Goal: Information Seeking & Learning: Check status

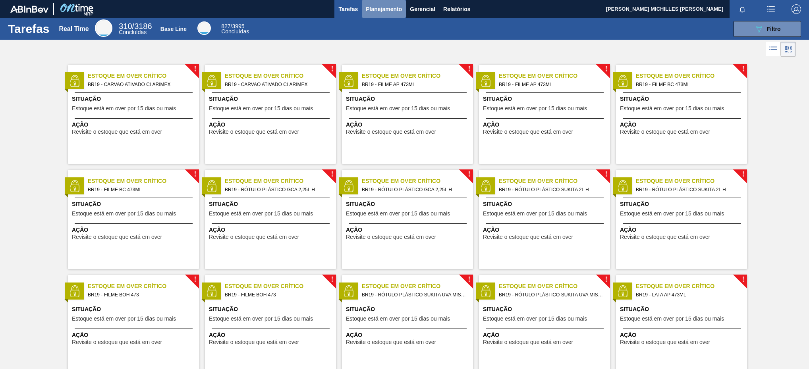
click at [385, 8] on span "Planejamento" at bounding box center [384, 9] width 36 height 10
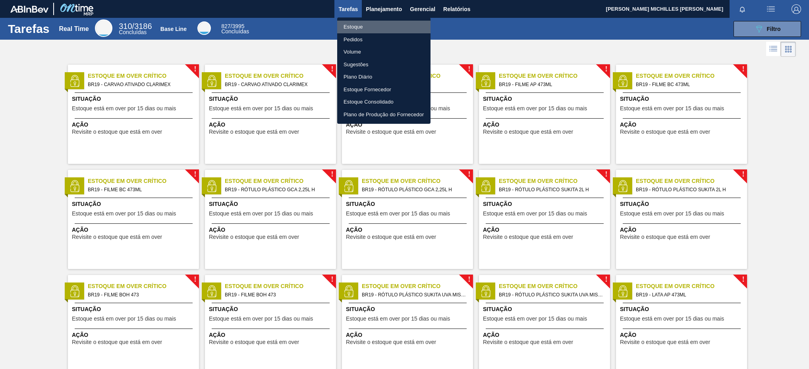
click at [385, 23] on li "Estoque" at bounding box center [383, 27] width 93 height 13
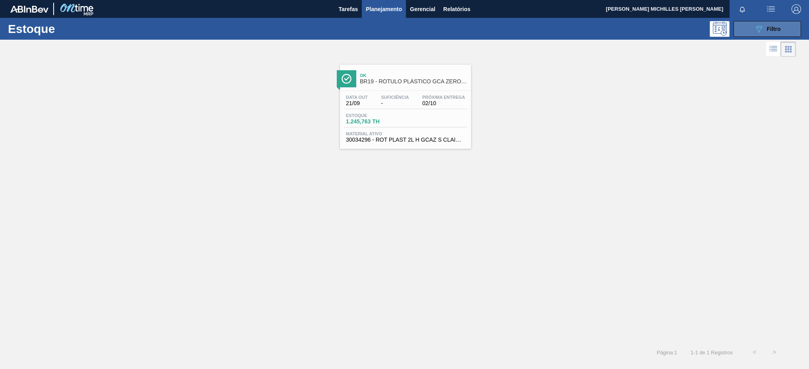
click at [778, 33] on div "089F7B8B-B2A5-4AFE-B5C0-19BA573D28AC Filtro" at bounding box center [767, 29] width 27 height 10
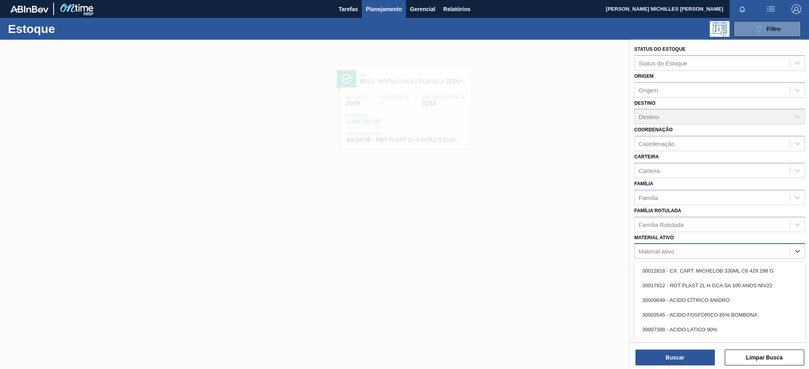
click at [777, 259] on div "Material ativo" at bounding box center [719, 251] width 171 height 15
paste ativo "30006636"
type ativo "30006636"
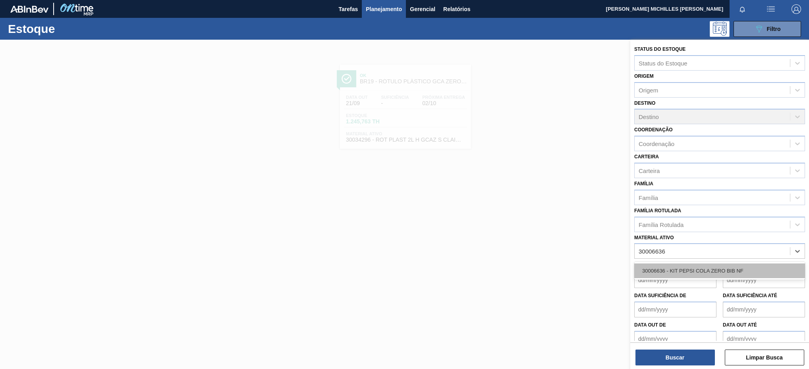
click at [747, 272] on div "30006636 - KIT PEPSI COLA ZERO BIB NF" at bounding box center [719, 271] width 171 height 15
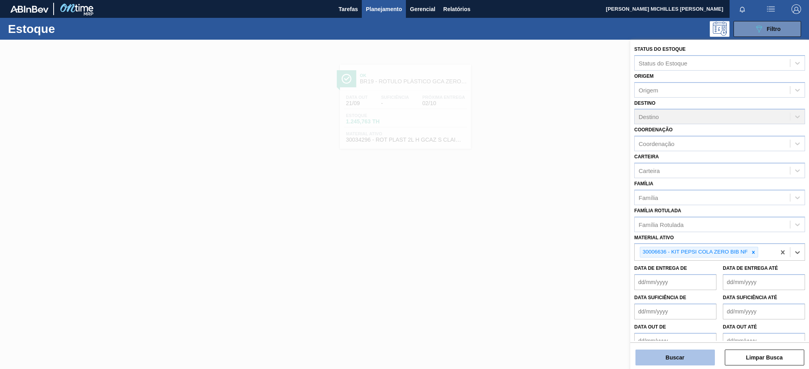
click at [677, 357] on button "Buscar" at bounding box center [675, 358] width 79 height 16
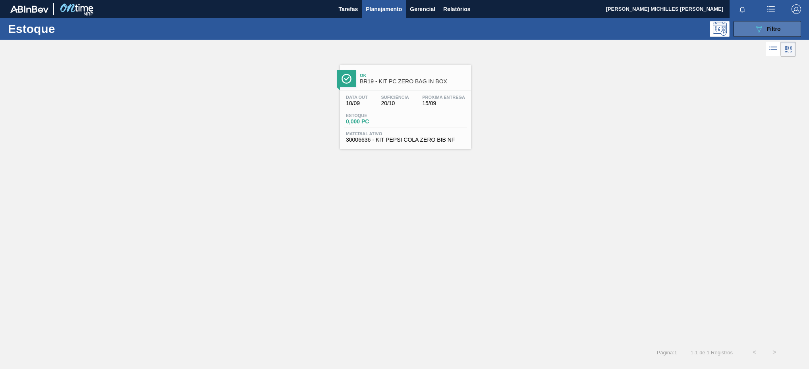
click at [750, 25] on button "089F7B8B-B2A5-4AFE-B5C0-19BA573D28AC Filtro" at bounding box center [768, 29] width 68 height 16
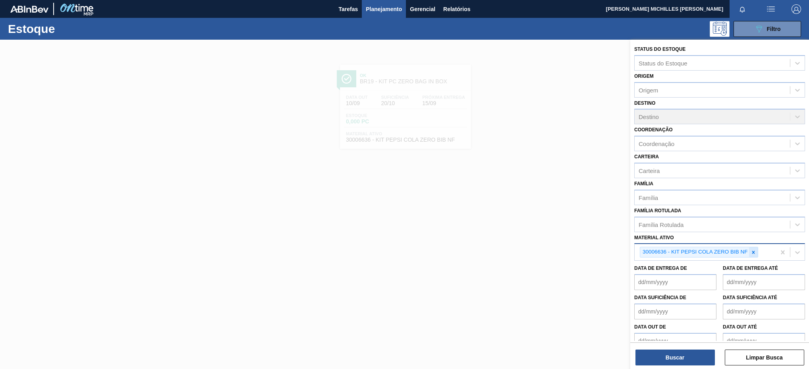
click at [752, 257] on div at bounding box center [753, 252] width 9 height 10
paste ativo "30003105"
type ativo "30003105"
drag, startPoint x: 732, startPoint y: 271, endPoint x: 731, endPoint y: 281, distance: 10.4
click at [731, 272] on div "30003105 - ADESIVO TECHNOMELT EM 362" at bounding box center [719, 271] width 171 height 15
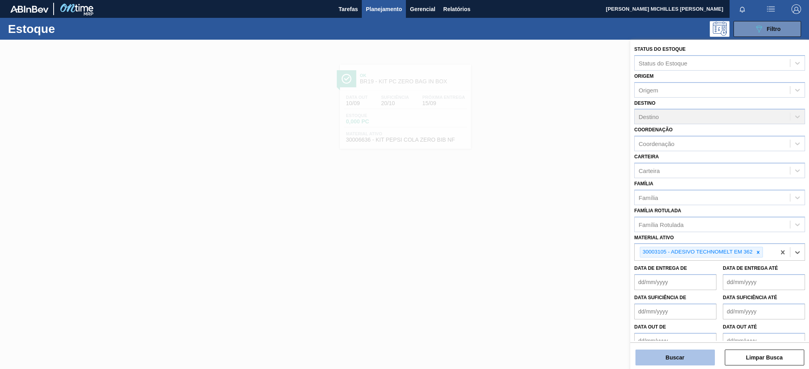
click at [702, 354] on button "Buscar" at bounding box center [675, 358] width 79 height 16
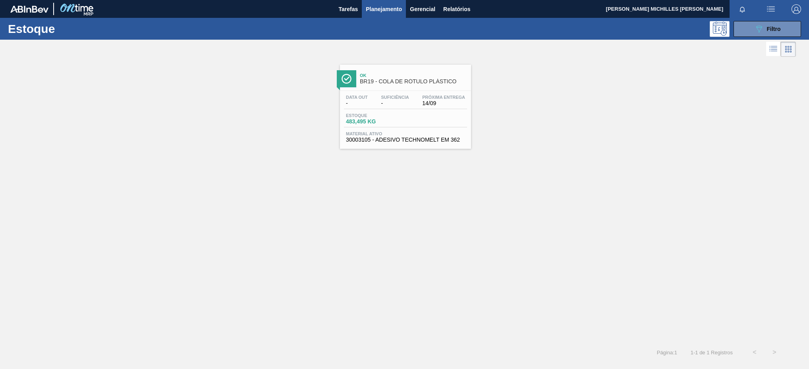
click at [440, 128] on div "Estoque 483,495 KG" at bounding box center [405, 120] width 123 height 14
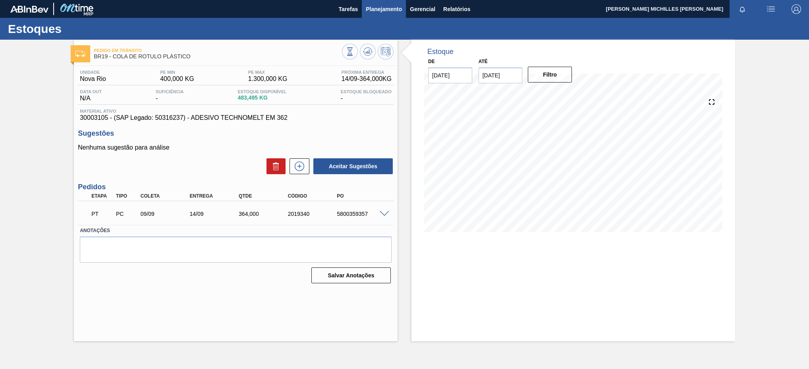
click at [392, 11] on span "Planejamento" at bounding box center [384, 9] width 36 height 10
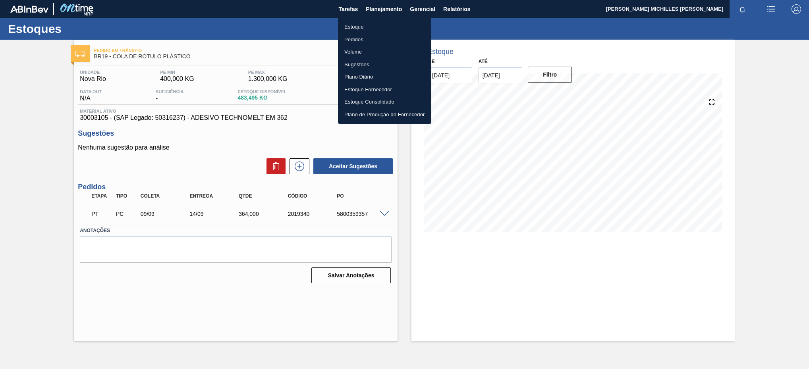
click at [384, 25] on li "Estoque" at bounding box center [384, 27] width 93 height 13
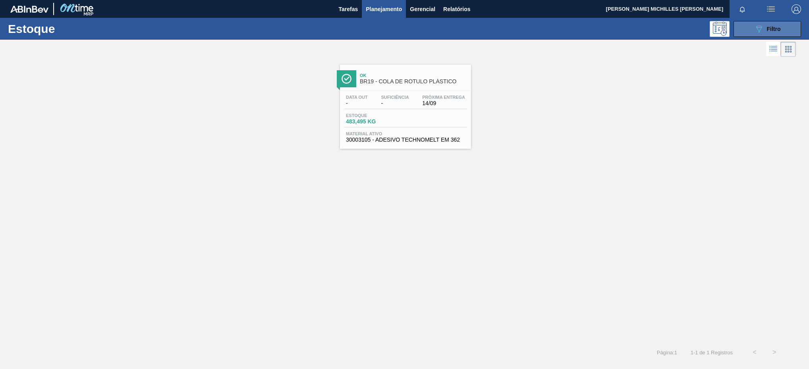
drag, startPoint x: 757, startPoint y: 30, endPoint x: 760, endPoint y: 34, distance: 4.3
click at [758, 33] on icon "089F7B8B-B2A5-4AFE-B5C0-19BA573D28AC" at bounding box center [759, 29] width 10 height 10
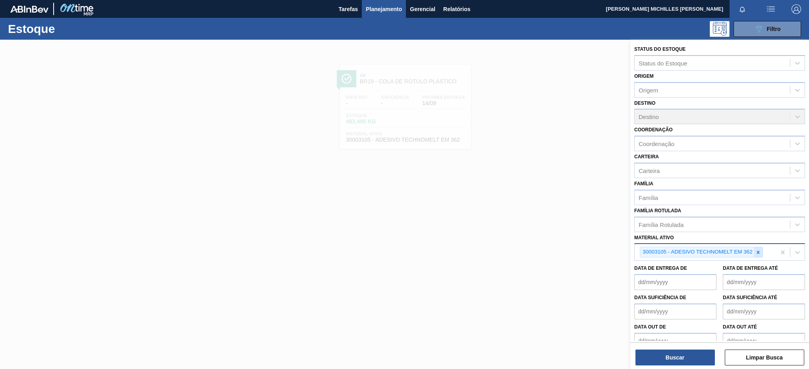
click at [760, 254] on icon at bounding box center [759, 253] width 6 height 6
paste ativo "30003814"
type ativo "30003814"
click at [732, 266] on div "30003814 - ROT PLAST 600ML H SW GCA NIV22" at bounding box center [719, 271] width 171 height 15
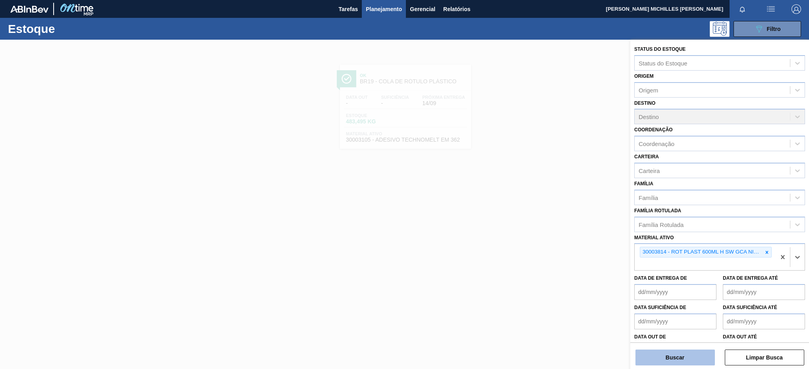
click at [700, 356] on button "Buscar" at bounding box center [675, 358] width 79 height 16
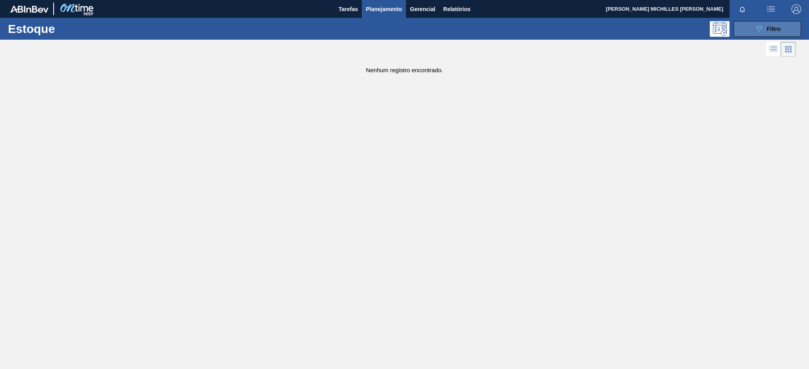
click at [742, 25] on button "089F7B8B-B2A5-4AFE-B5C0-19BA573D28AC Filtro" at bounding box center [768, 29] width 68 height 16
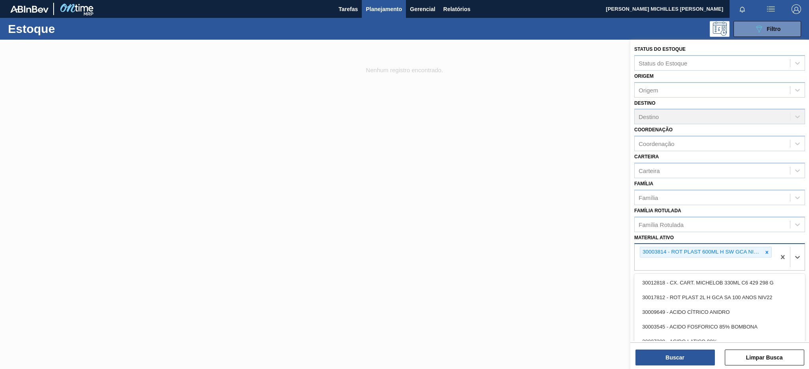
click at [711, 264] on div "30003814 - ROT PLAST 600ML H SW GCA NIV22" at bounding box center [705, 257] width 141 height 26
click at [702, 266] on div "30003814 - ROT PLAST 600ML H SW GCA NIV22" at bounding box center [705, 257] width 141 height 26
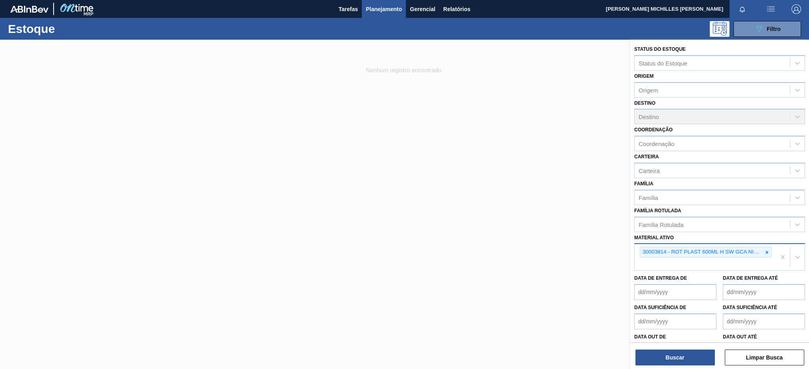
click at [718, 262] on div "30003814 - ROT PLAST 600ML H SW GCA NIV22" at bounding box center [705, 257] width 141 height 26
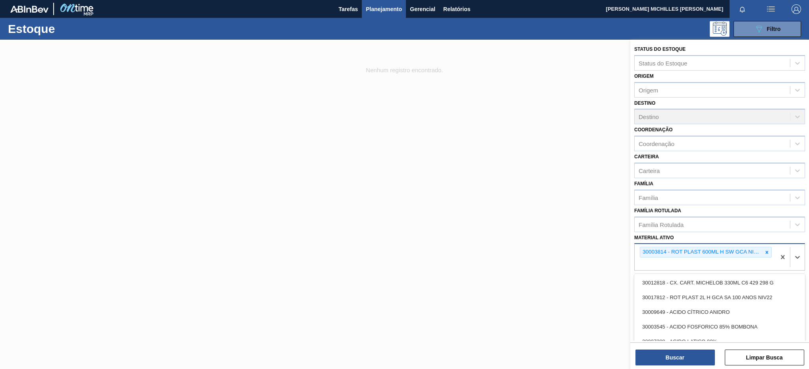
paste ativo "30034294"
type ativo "30034294"
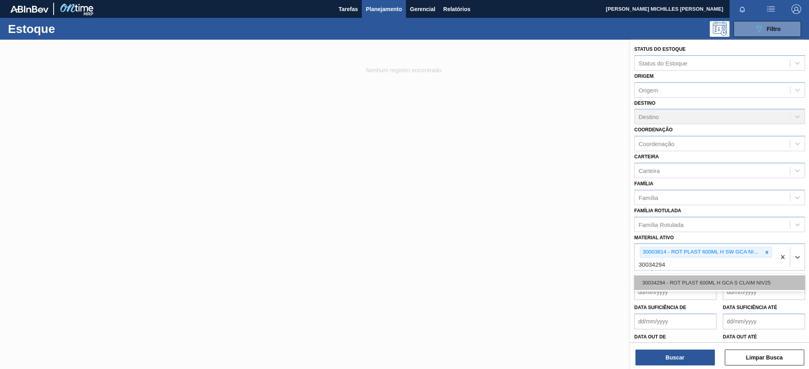
click at [726, 284] on div "30034294 - ROT PLAST 600ML H GCA S CLAIM NIV25" at bounding box center [719, 283] width 171 height 15
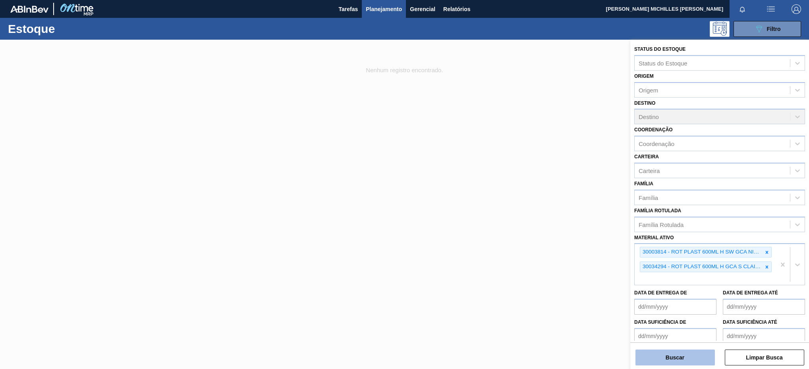
click at [699, 350] on button "Buscar" at bounding box center [675, 358] width 79 height 16
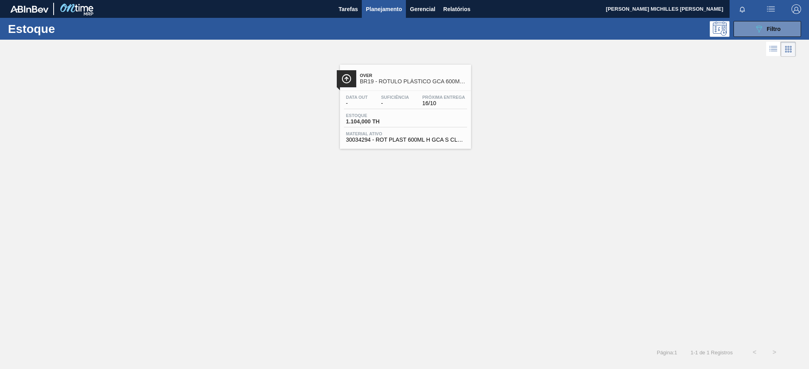
click at [439, 90] on div "Over BR19 - RÓTULO PLÁSTICO GCA 600ML H Data out - Suficiência - Próxima Entreg…" at bounding box center [405, 107] width 131 height 84
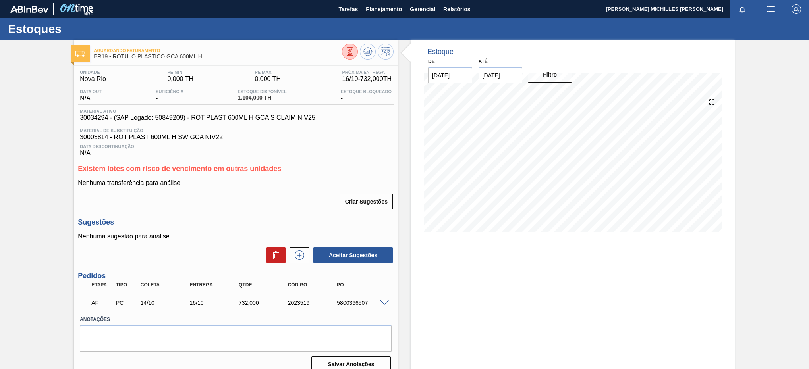
click at [383, 305] on span at bounding box center [385, 303] width 10 height 6
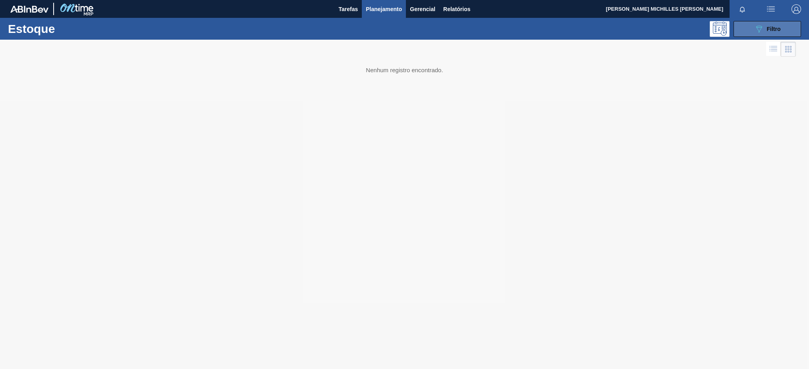
click at [757, 25] on icon "089F7B8B-B2A5-4AFE-B5C0-19BA573D28AC" at bounding box center [759, 29] width 10 height 10
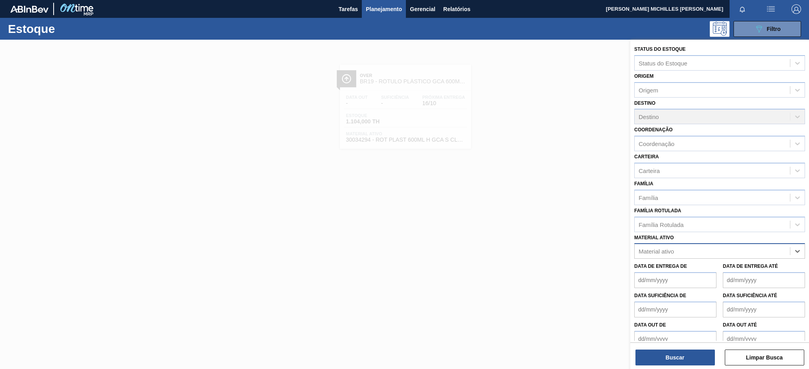
paste ativo "30034296"
type ativo "30034296"
click at [709, 270] on div "30034296 - ROT PLAST 2L H GCAZ S CLAIM NIV25" at bounding box center [719, 271] width 171 height 15
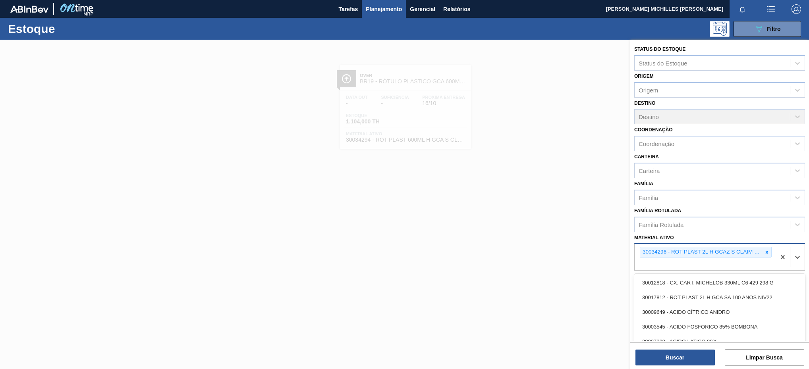
click at [714, 261] on div "30034296 - ROT PLAST 2L H GCAZ S CLAIM NIV25" at bounding box center [705, 257] width 141 height 26
paste ativo "30017817"
type ativo "30017817"
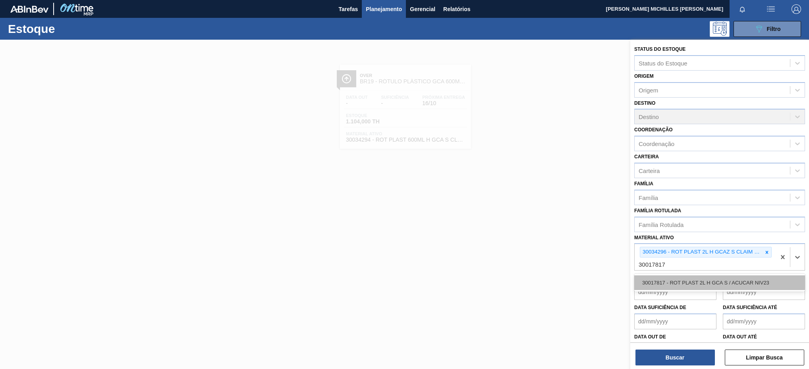
click at [711, 288] on div "30017817 - ROT PLAST 2L H GCA S / ACUCAR NIV23" at bounding box center [719, 283] width 171 height 15
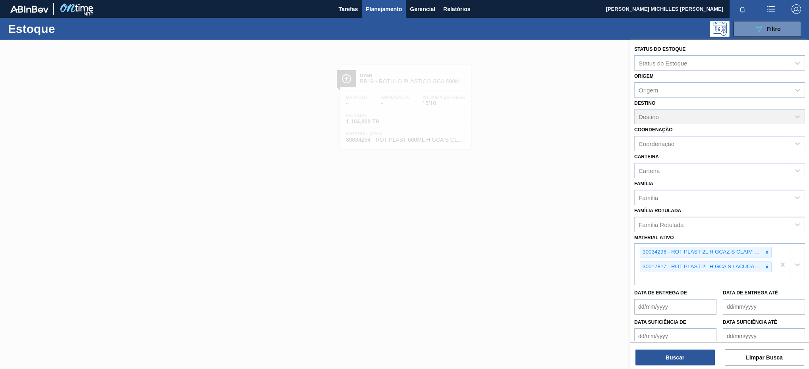
click at [689, 366] on div "Status do Estoque Status do Estoque Origem Origem Destino Destino Coordenação C…" at bounding box center [719, 205] width 179 height 331
click at [693, 356] on button "Buscar" at bounding box center [675, 358] width 79 height 16
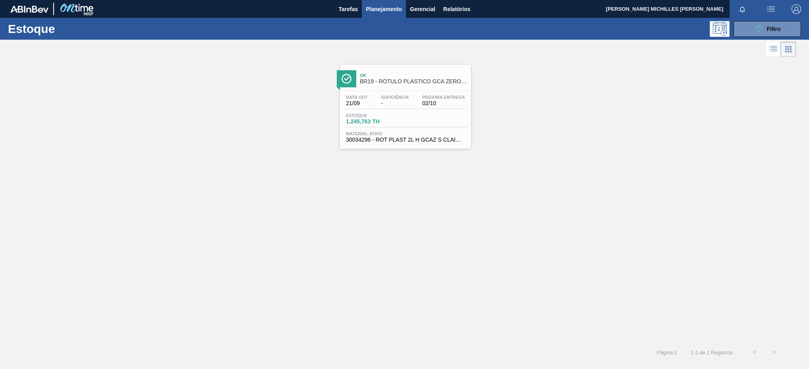
click at [444, 116] on div "Estoque 1.245,763 TH" at bounding box center [405, 120] width 123 height 14
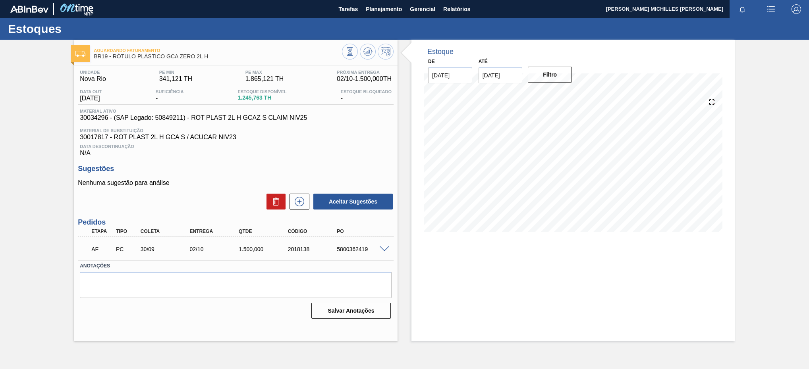
drag, startPoint x: 333, startPoint y: 34, endPoint x: 328, endPoint y: 33, distance: 4.8
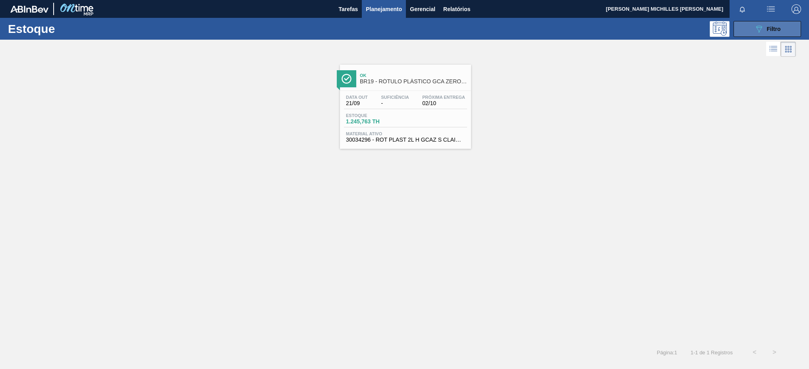
click at [764, 29] on div "089F7B8B-B2A5-4AFE-B5C0-19BA573D28AC Filtro" at bounding box center [767, 29] width 27 height 10
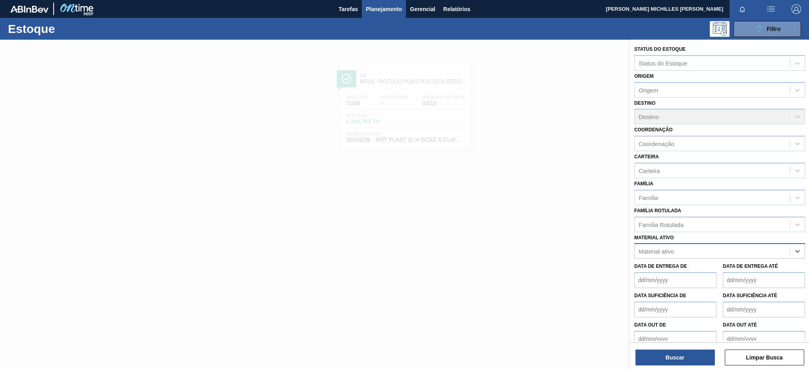
paste ativo "30003608"
type ativo "30003608"
click at [709, 267] on div "30003608 - FILME CONTRATIL;PET;LISO;460MM;PISTA 50" at bounding box center [719, 271] width 171 height 15
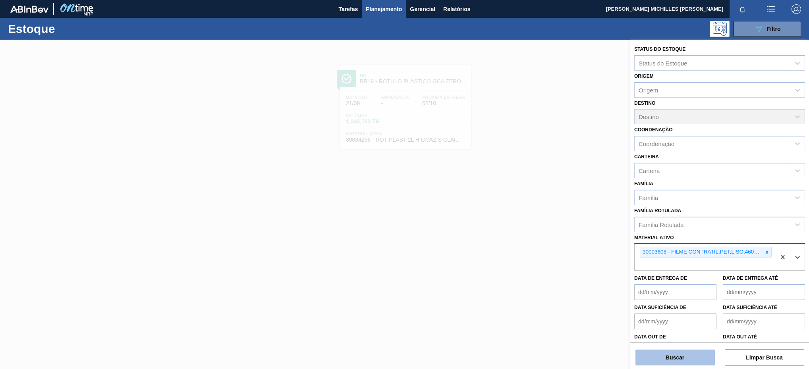
click at [671, 353] on button "Buscar" at bounding box center [675, 358] width 79 height 16
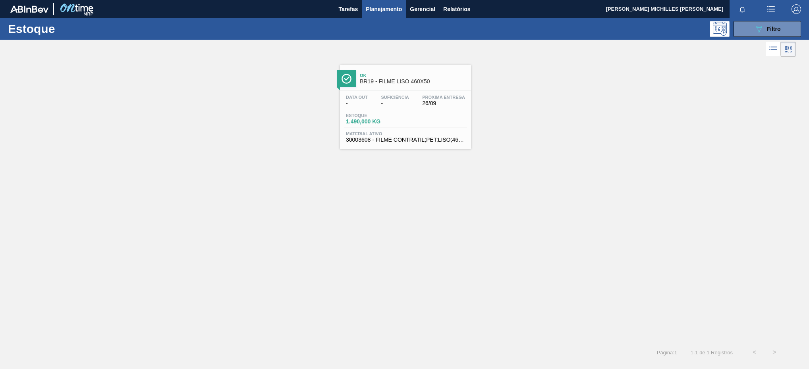
click at [445, 112] on div "Data out - Suficiência - Próxima Entrega 26/09 Estoque 1.490,000 KG Material at…" at bounding box center [405, 118] width 131 height 54
click at [760, 25] on icon "089F7B8B-B2A5-4AFE-B5C0-19BA573D28AC" at bounding box center [759, 29] width 10 height 10
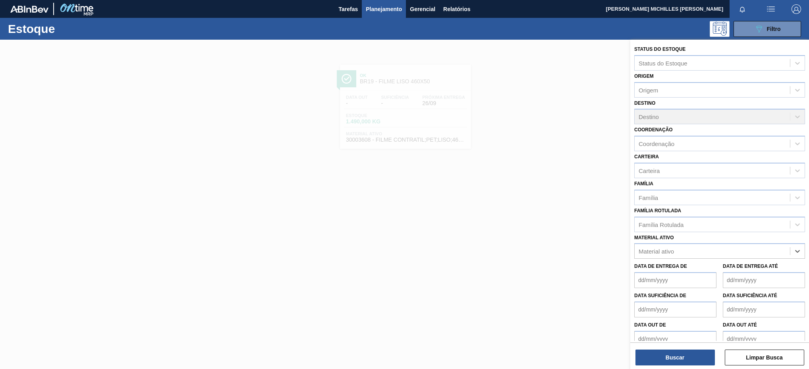
paste ativo "30007294"
type ativo "30007294"
click at [692, 271] on div "30007294 - ROT PLAST 2,25L H GCA NIV19" at bounding box center [719, 271] width 171 height 15
click at [768, 251] on div "30007294 - ROT PLAST 2,25L H GCA NIV19" at bounding box center [705, 252] width 141 height 16
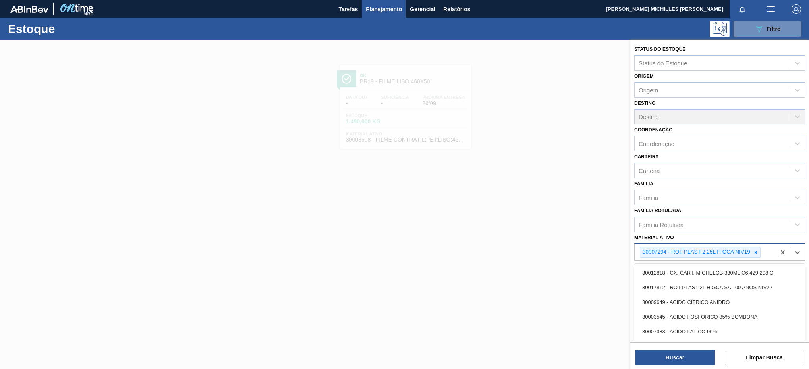
paste ativo "30003828"
type ativo "30003828"
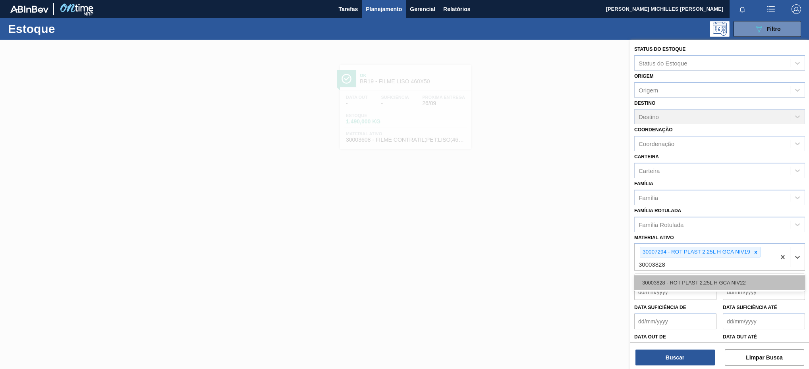
click at [747, 282] on div "30003828 - ROT PLAST 2,25L H GCA NIV22" at bounding box center [719, 283] width 171 height 15
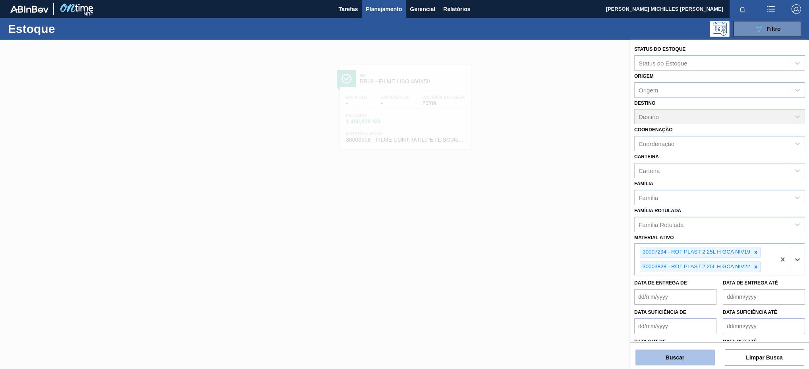
click at [682, 359] on button "Buscar" at bounding box center [675, 358] width 79 height 16
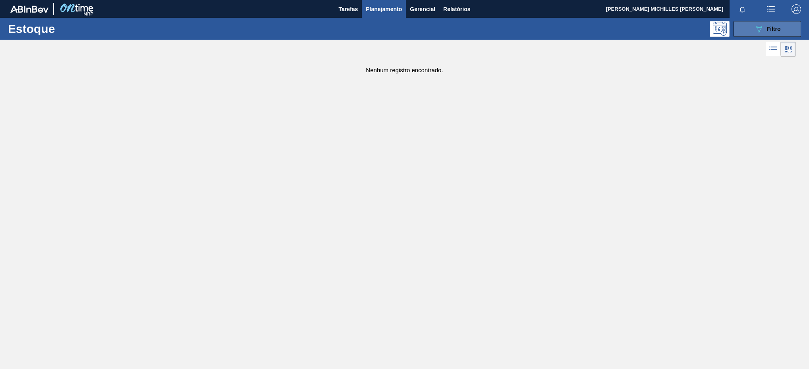
click at [781, 26] on button "089F7B8B-B2A5-4AFE-B5C0-19BA573D28AC Filtro" at bounding box center [768, 29] width 68 height 16
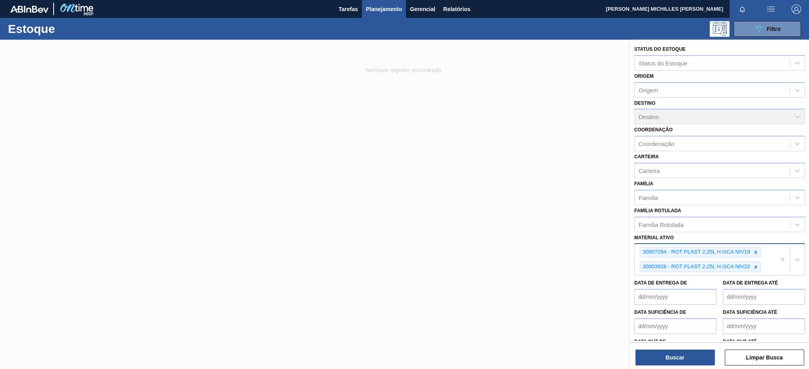
click at [774, 270] on div "30007294 - ROT PLAST 2,25L H GCA NIV19 30003828 - ROT PLAST 2,25L H GCA NIV22" at bounding box center [705, 259] width 141 height 31
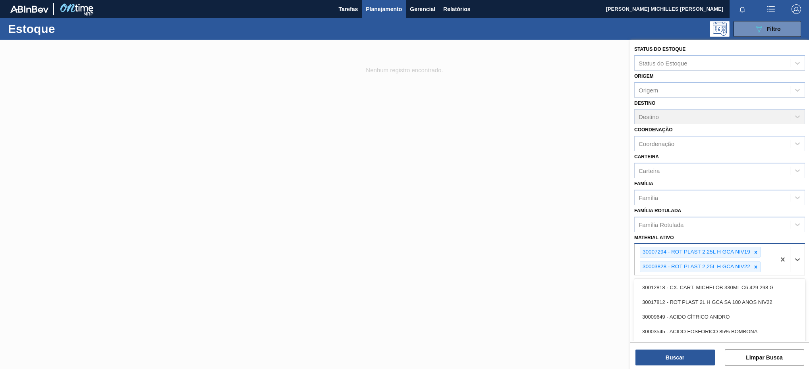
paste ativo "30034306"
type ativo "30034306"
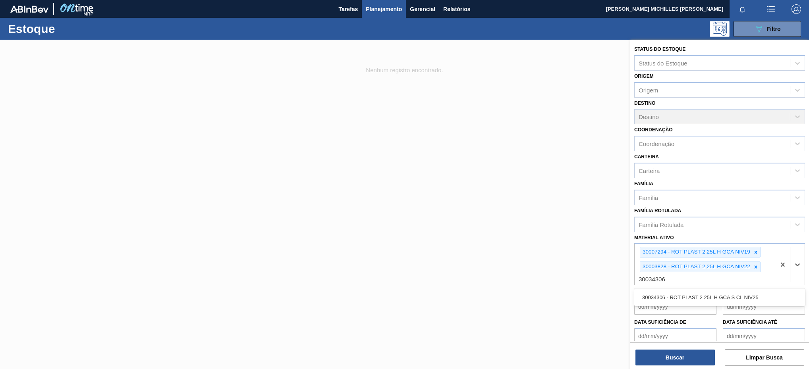
drag, startPoint x: 734, startPoint y: 296, endPoint x: 736, endPoint y: 305, distance: 9.4
click at [733, 297] on div "30034306 - ROT PLAST 2 25L H GCA S CL NIV25" at bounding box center [719, 297] width 171 height 15
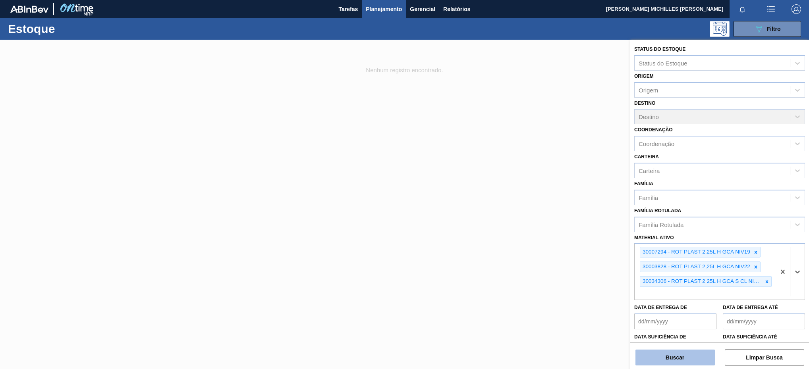
click at [689, 359] on button "Buscar" at bounding box center [675, 358] width 79 height 16
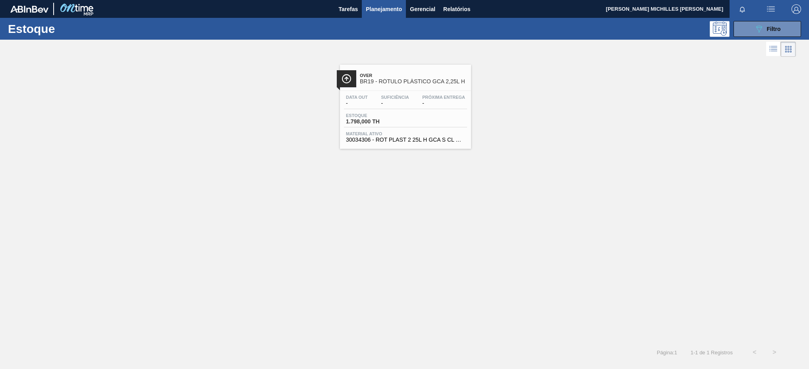
click at [444, 97] on span "Próxima Entrega" at bounding box center [443, 97] width 43 height 5
